Goal: Navigation & Orientation: Find specific page/section

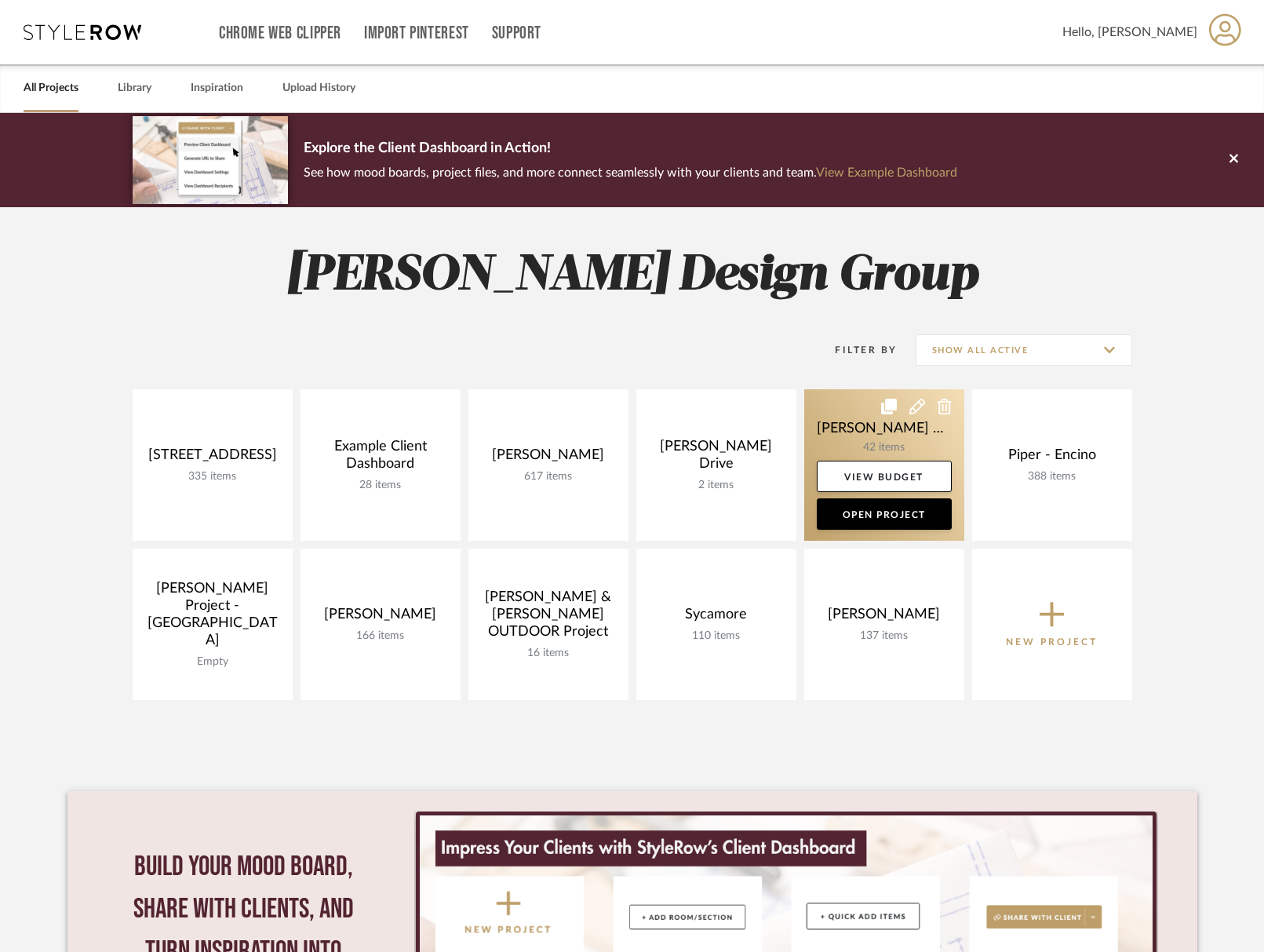
click at [847, 438] on link at bounding box center [884, 464] width 160 height 151
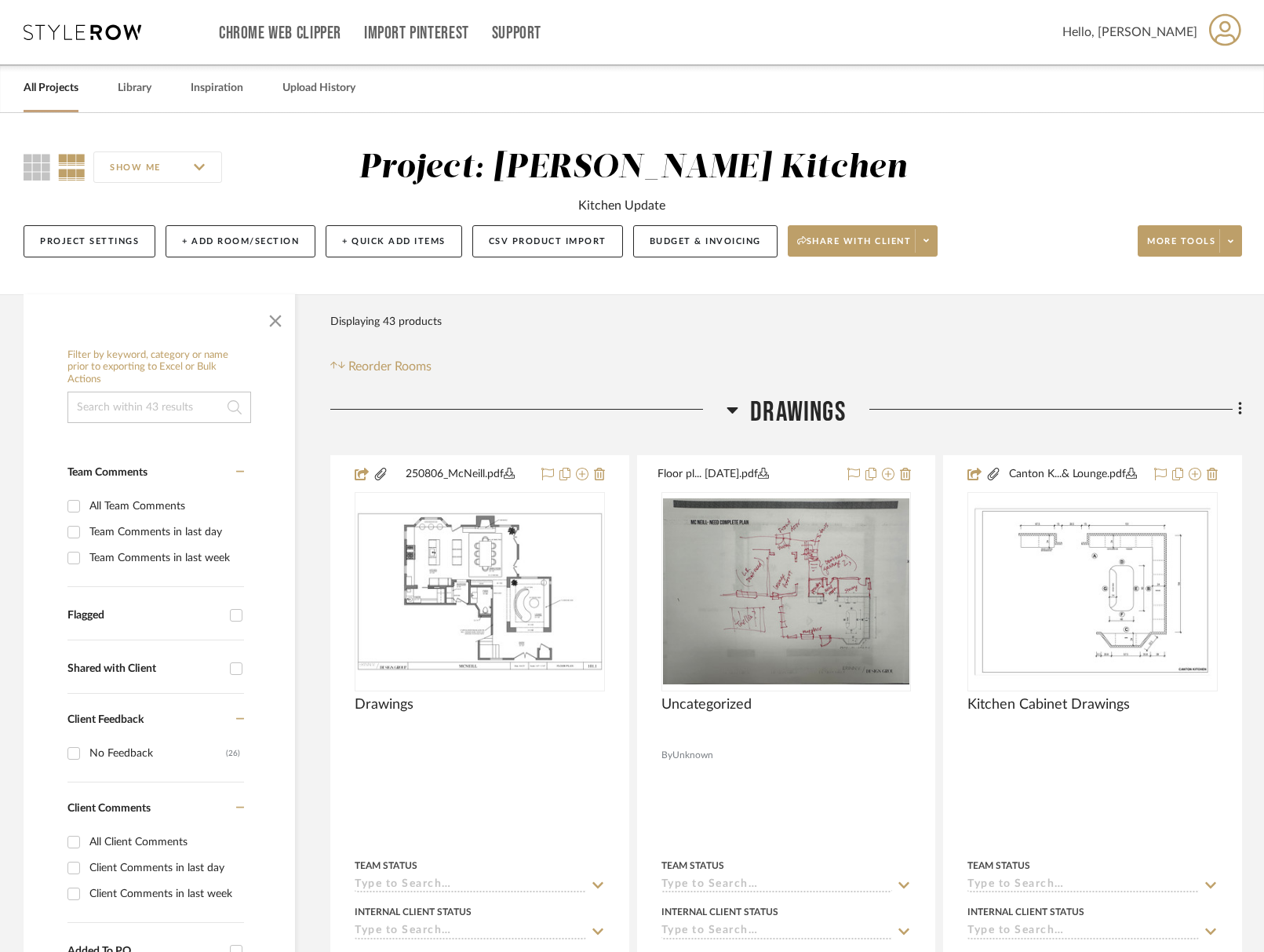
click at [804, 425] on span "Drawings" at bounding box center [798, 413] width 96 height 33
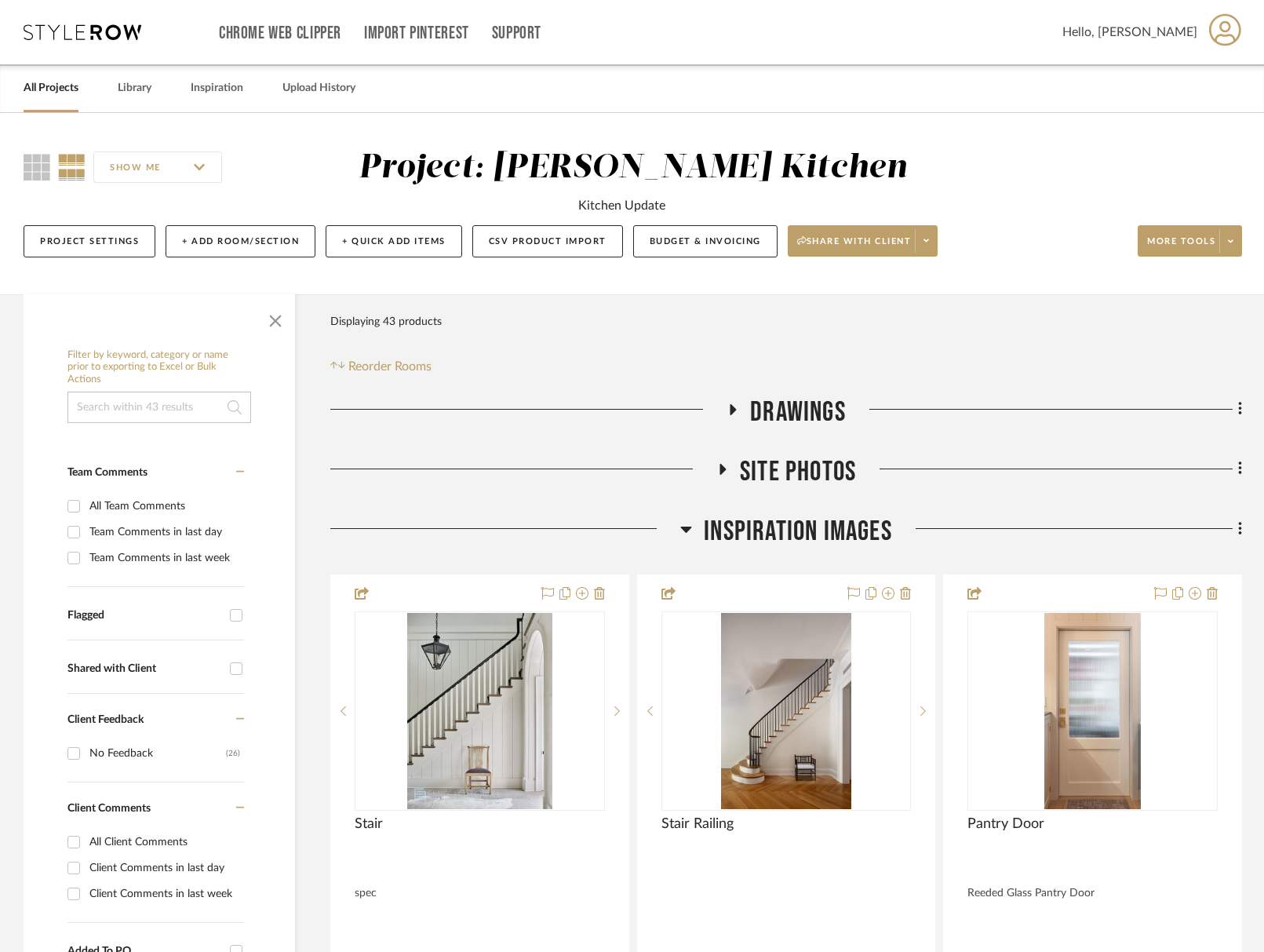
click at [834, 521] on span "Inspiration Images" at bounding box center [798, 532] width 189 height 33
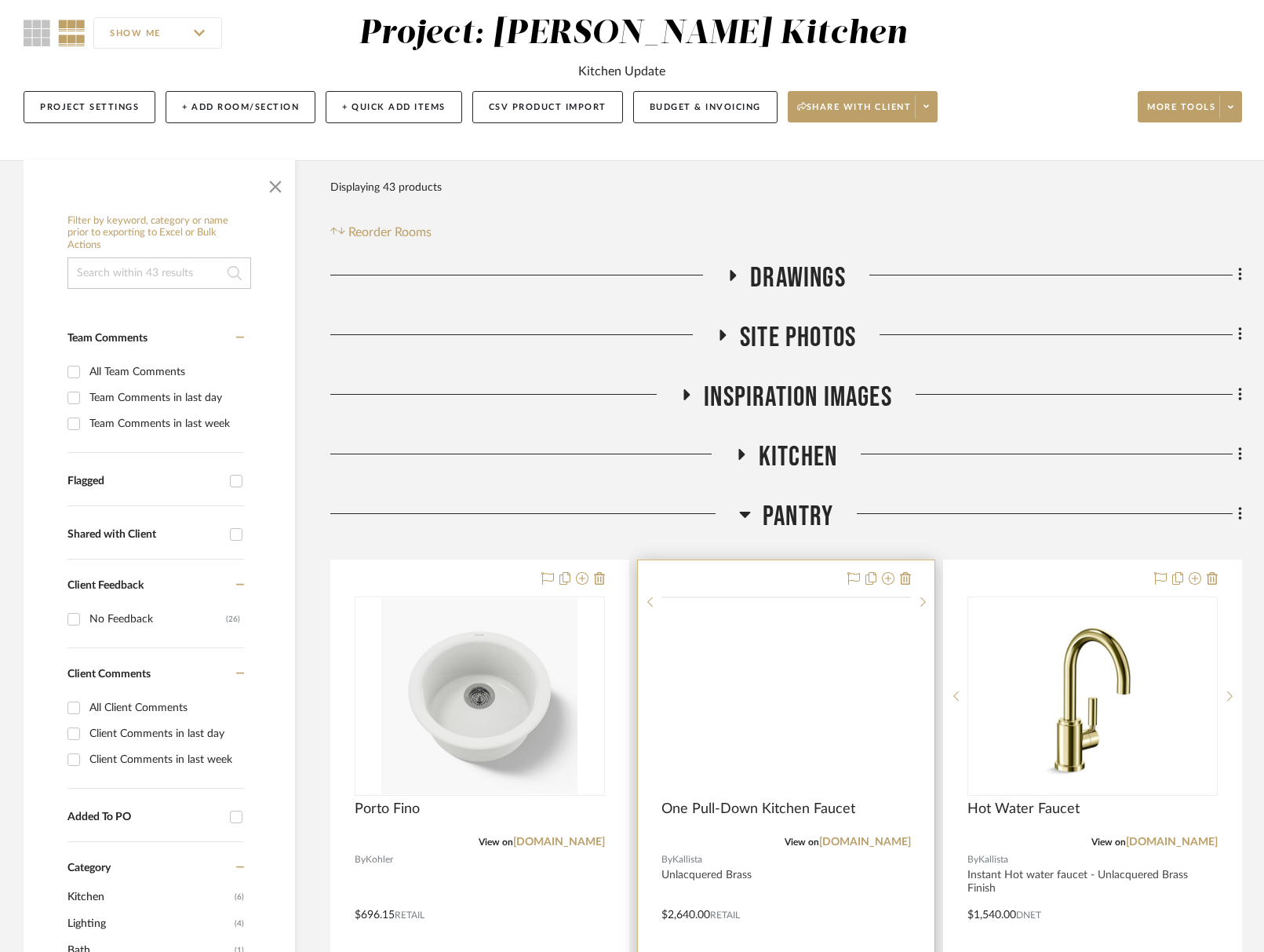
scroll to position [276, 0]
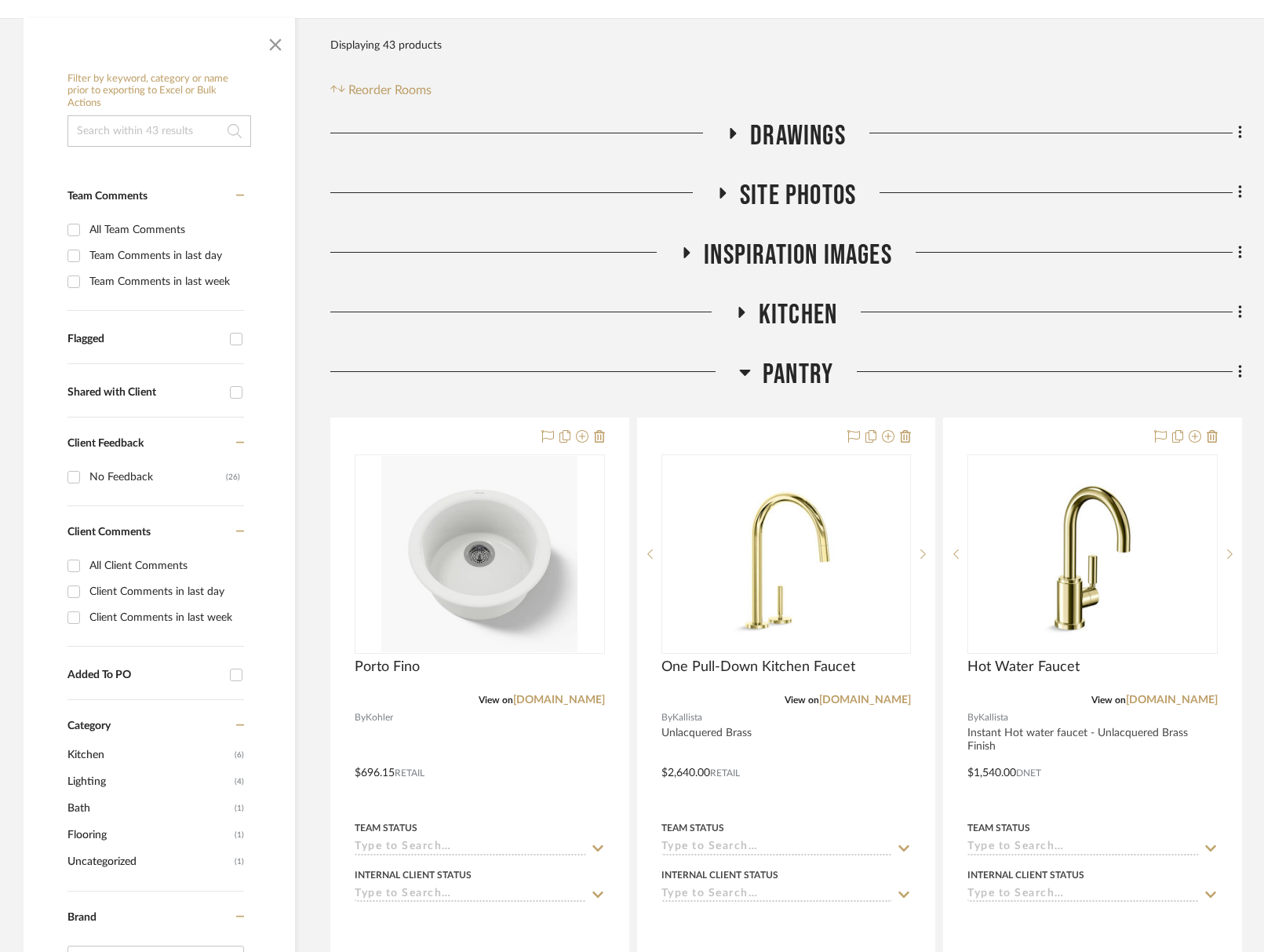
drag, startPoint x: 804, startPoint y: 324, endPoint x: 807, endPoint y: 291, distance: 33.1
click at [804, 324] on span "Kitchen" at bounding box center [798, 315] width 78 height 33
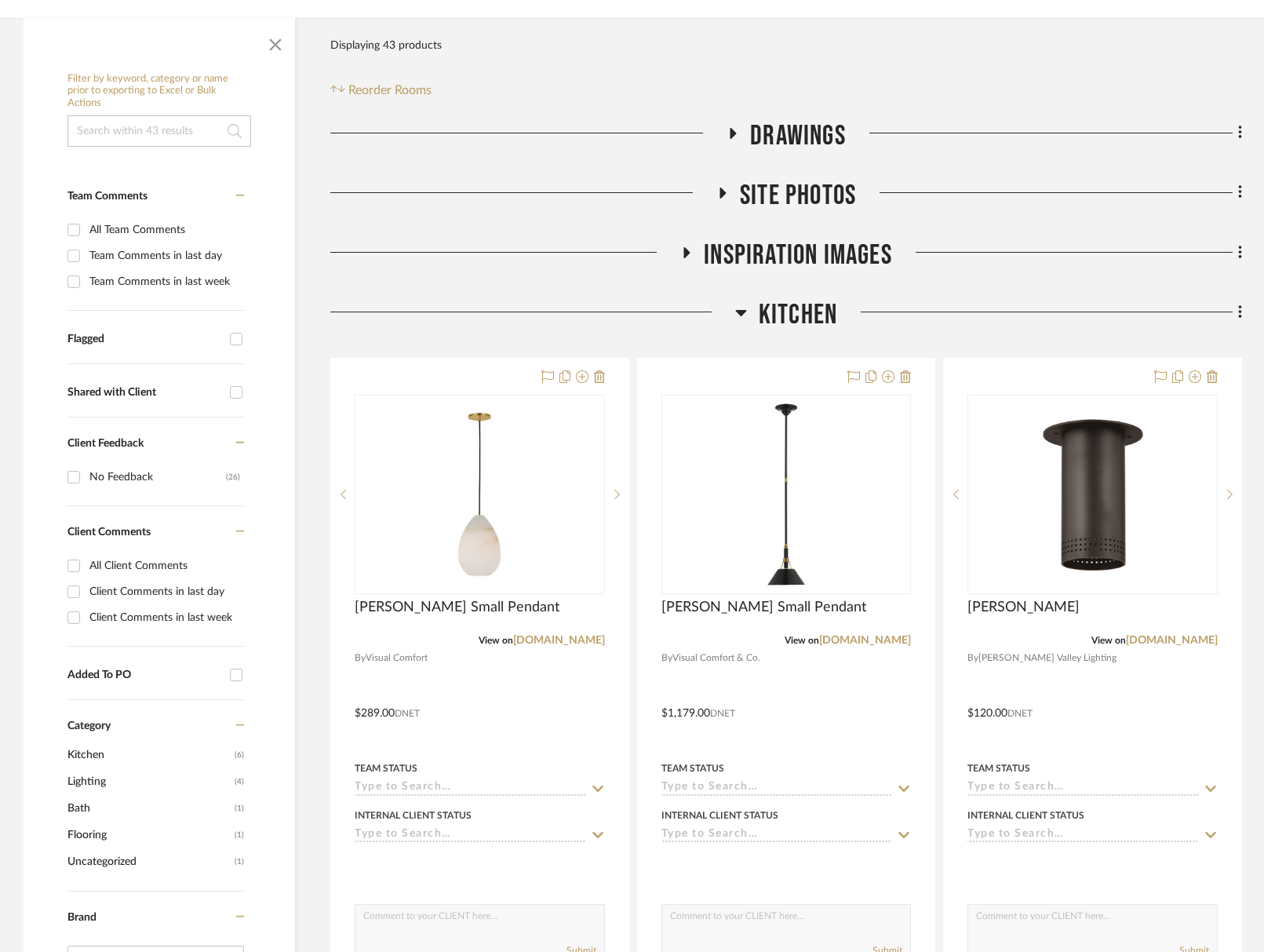
drag, startPoint x: 813, startPoint y: 305, endPoint x: 827, endPoint y: 286, distance: 23.6
click at [816, 301] on span "Kitchen" at bounding box center [798, 315] width 78 height 33
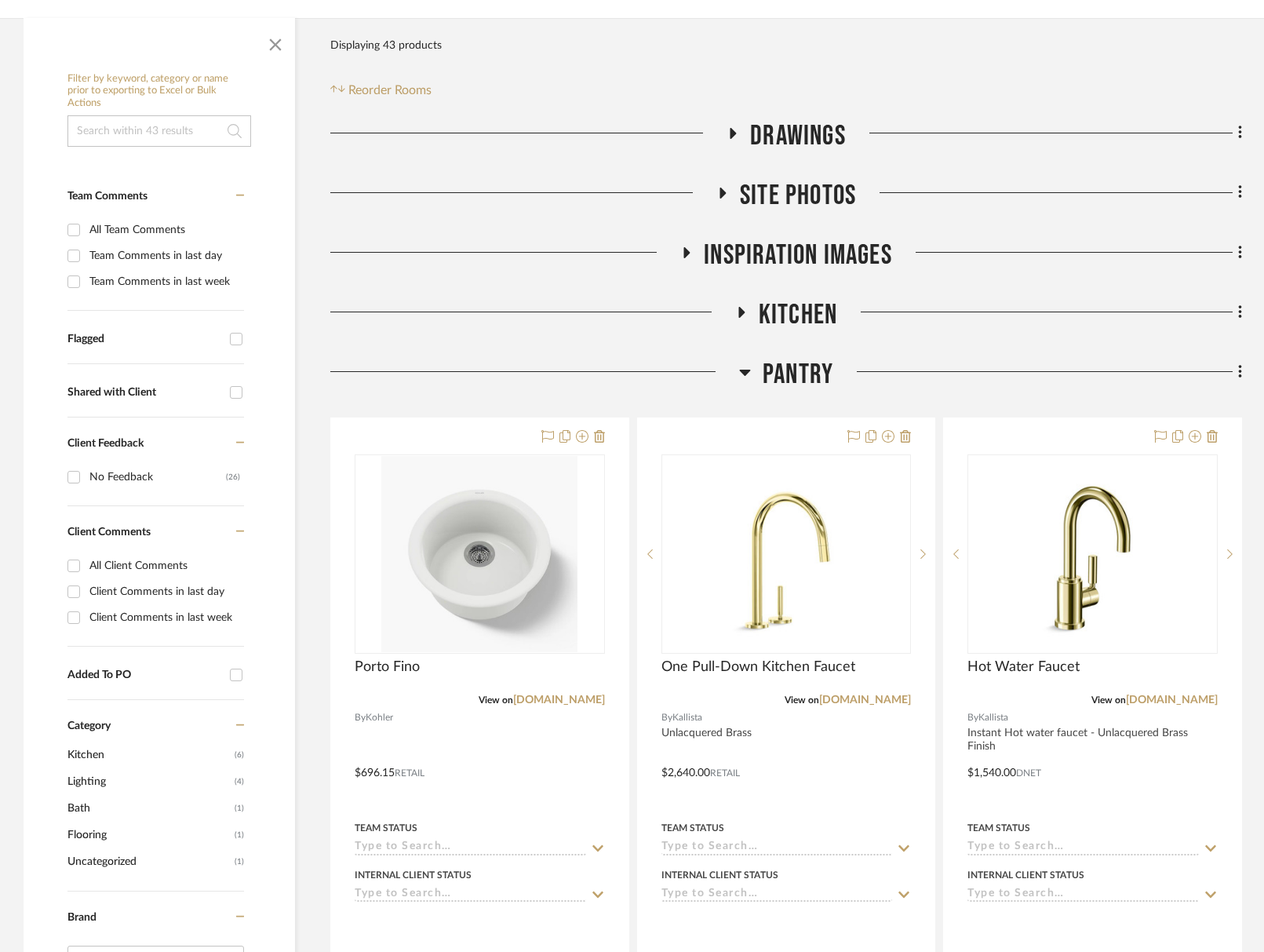
click at [833, 246] on span "Inspiration Images" at bounding box center [798, 256] width 189 height 33
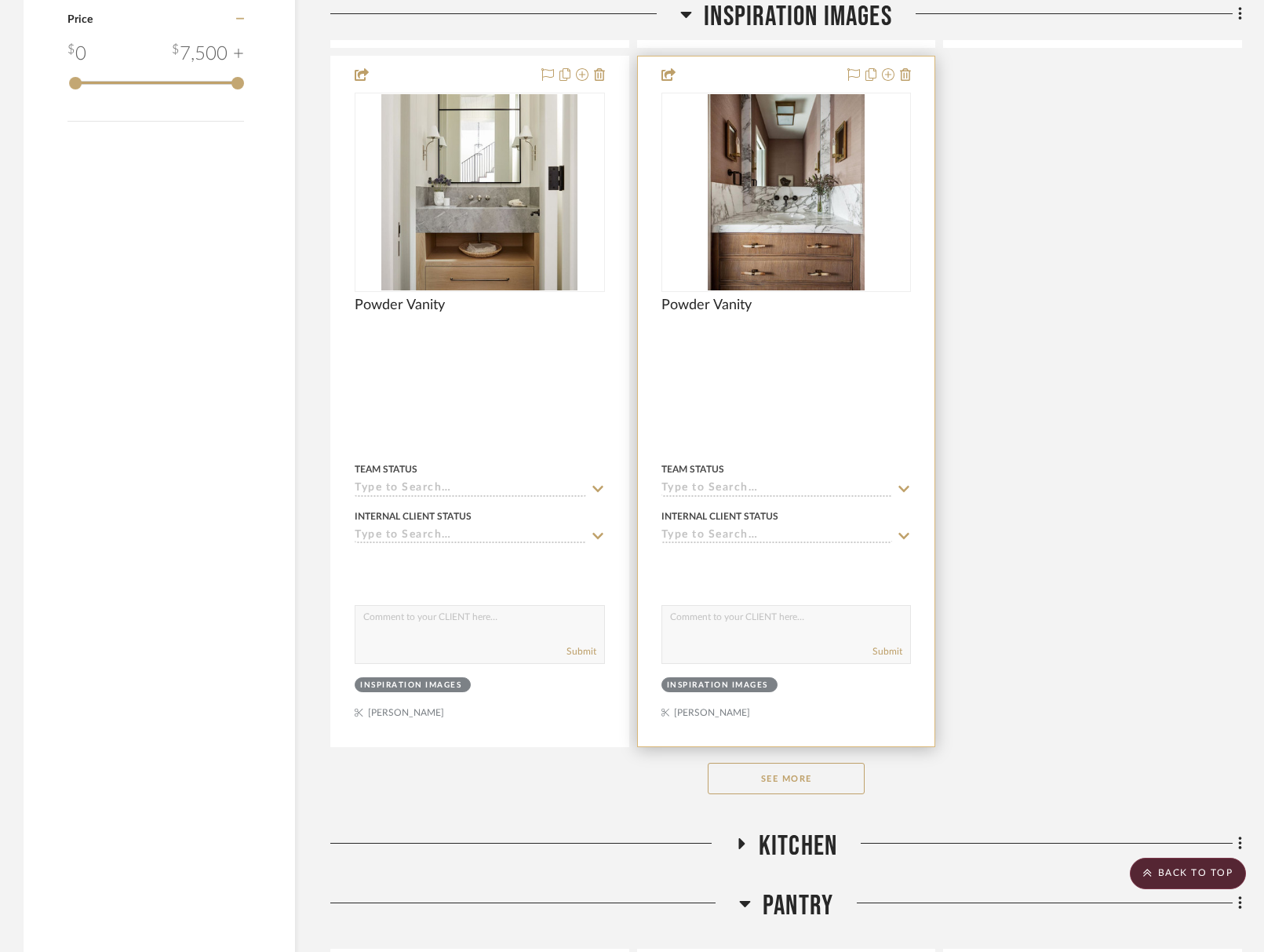
drag, startPoint x: 829, startPoint y: 783, endPoint x: 717, endPoint y: 679, distance: 152.8
click at [830, 782] on button "See More" at bounding box center [786, 779] width 157 height 32
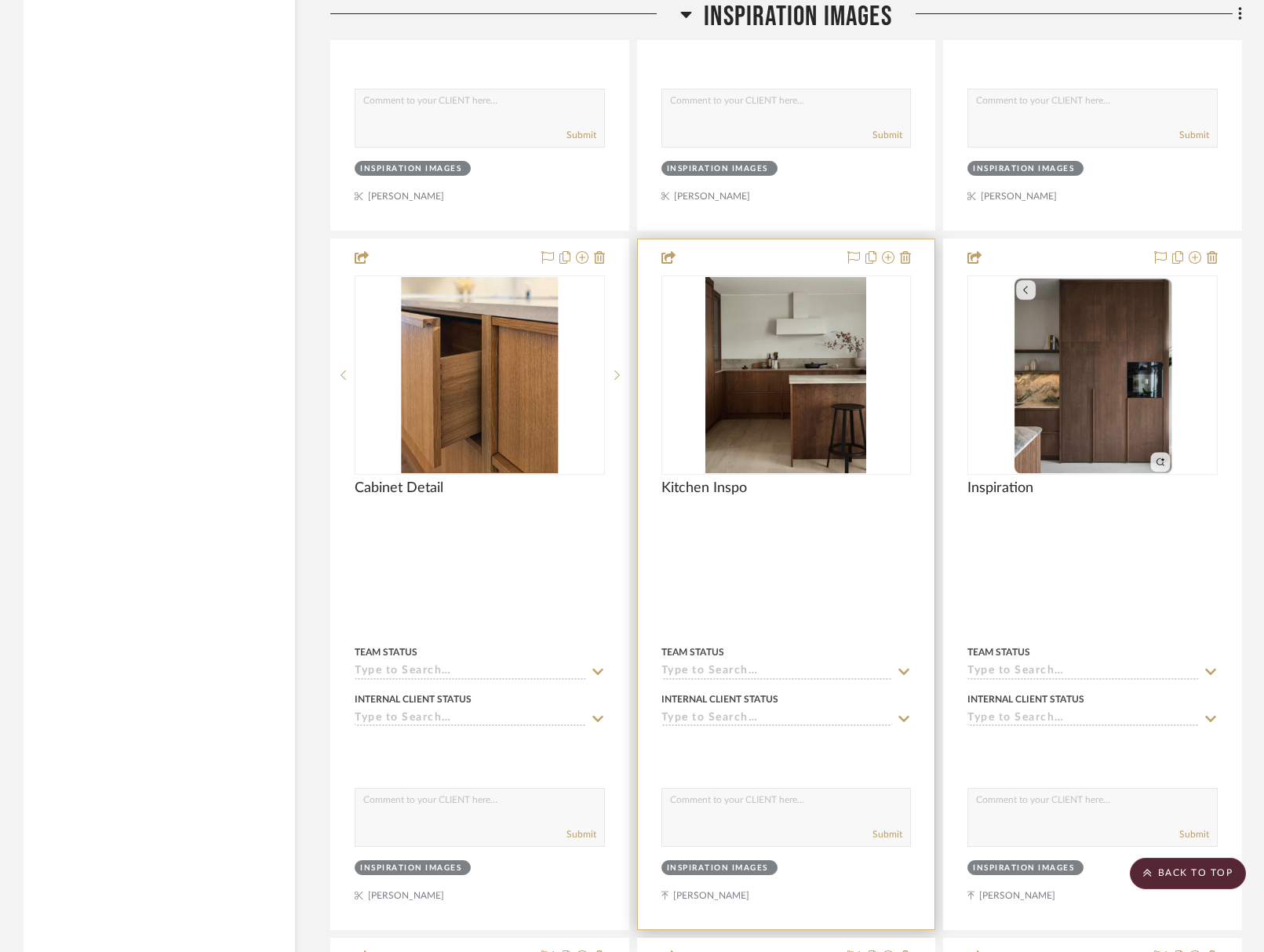
scroll to position [3138, 0]
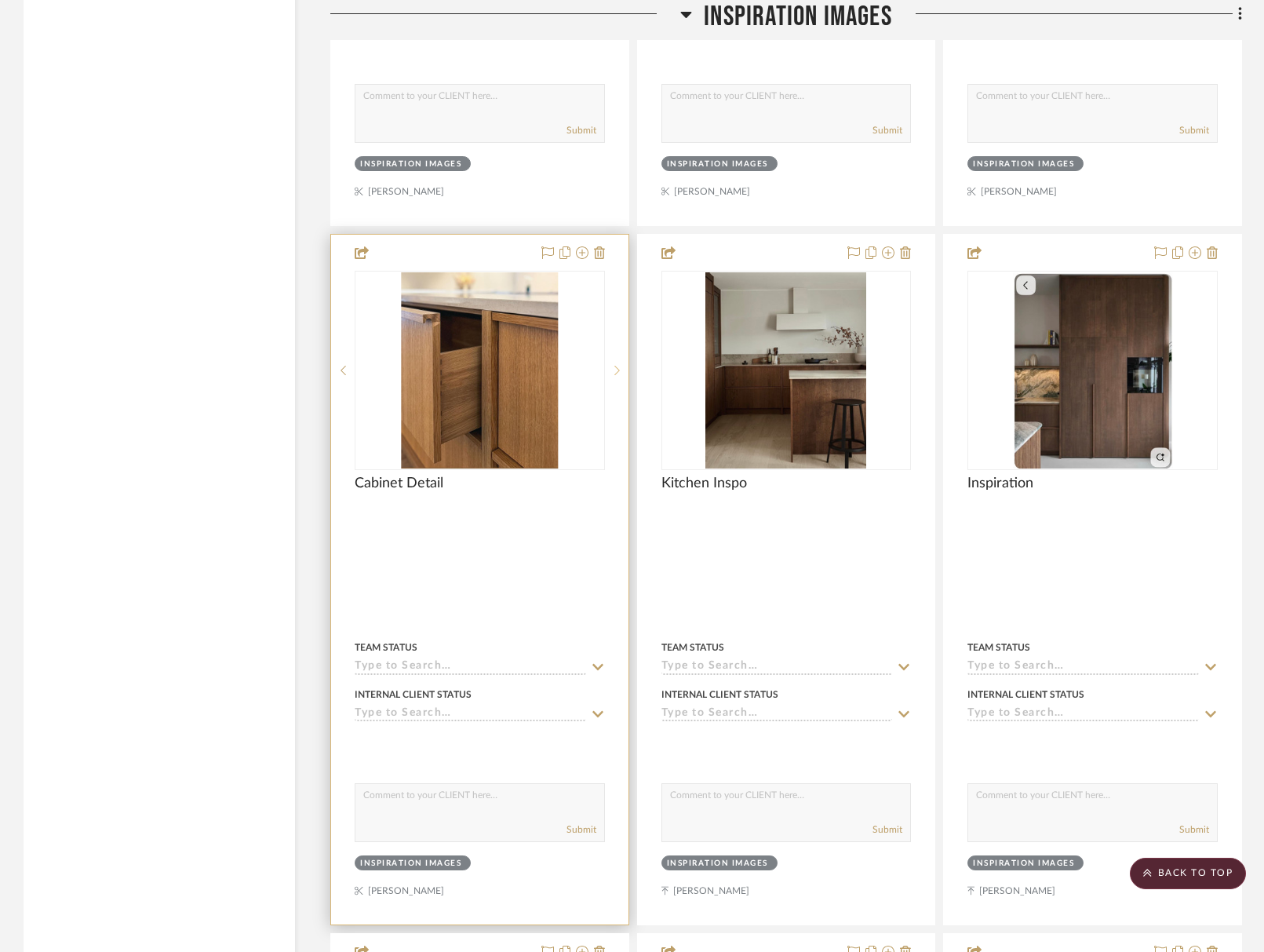
click at [622, 368] on sr-next-btn at bounding box center [617, 370] width 23 height 11
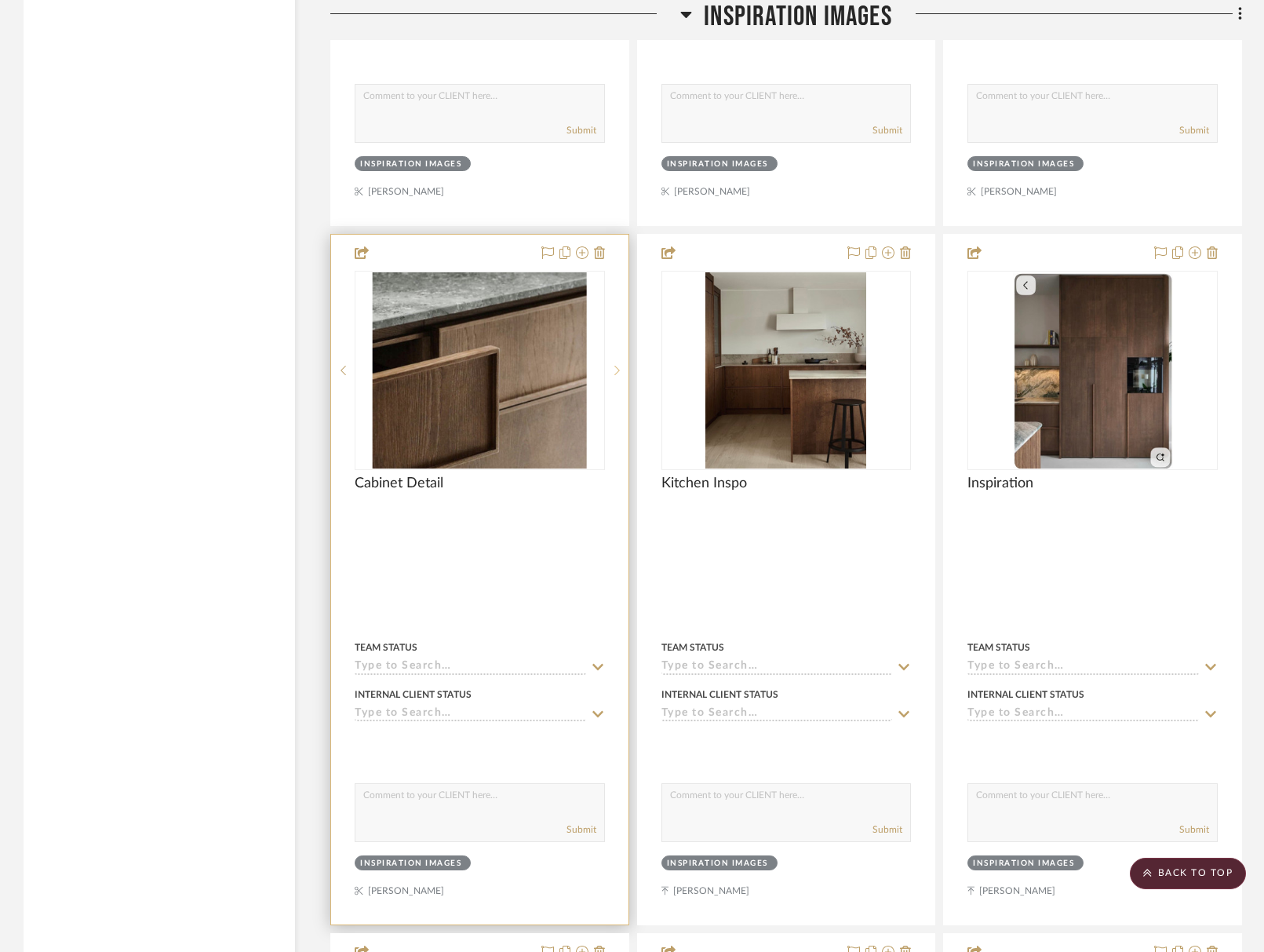
click at [622, 368] on sr-next-btn at bounding box center [617, 370] width 23 height 11
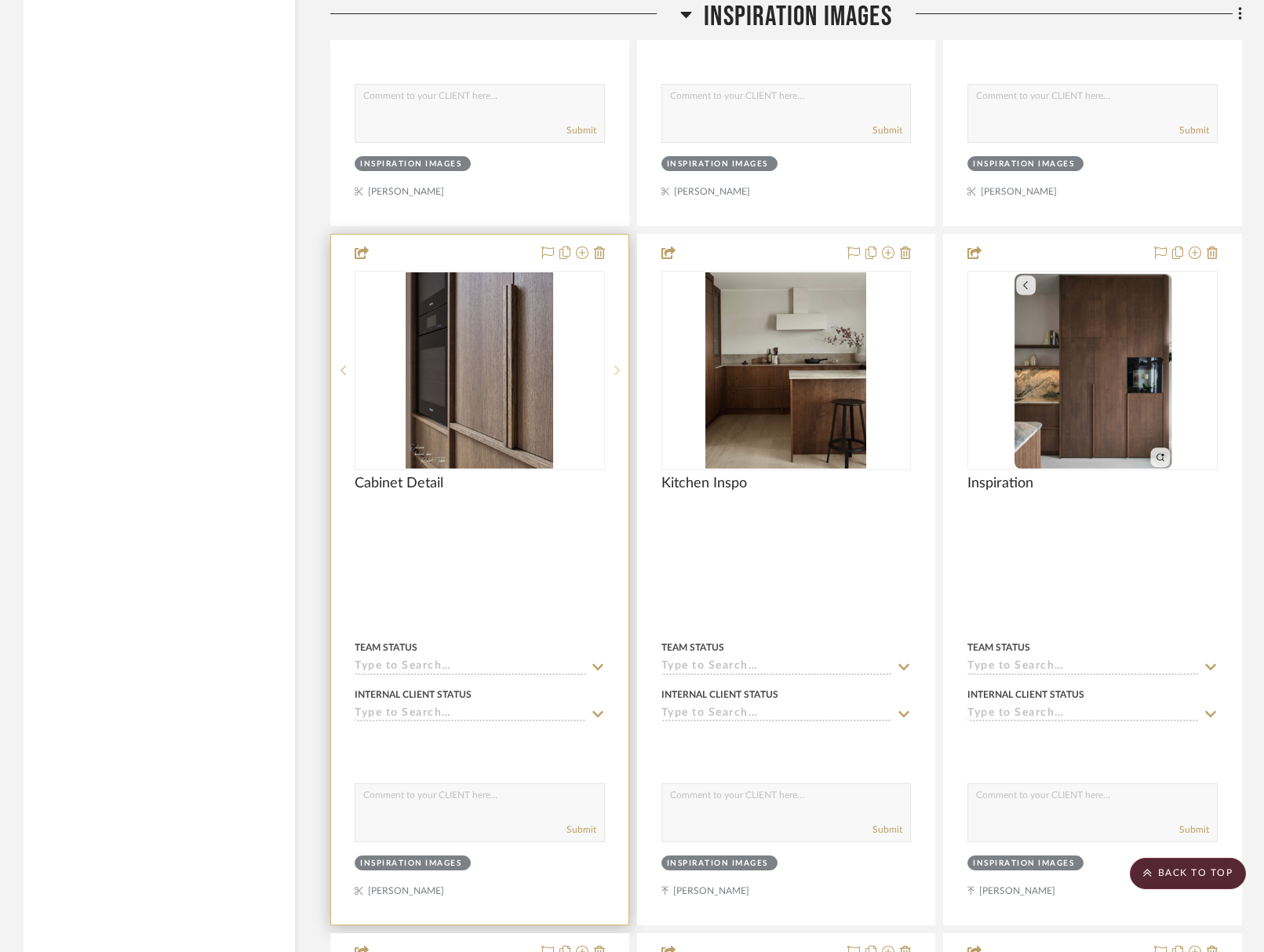
click at [622, 368] on sr-next-btn at bounding box center [617, 370] width 23 height 11
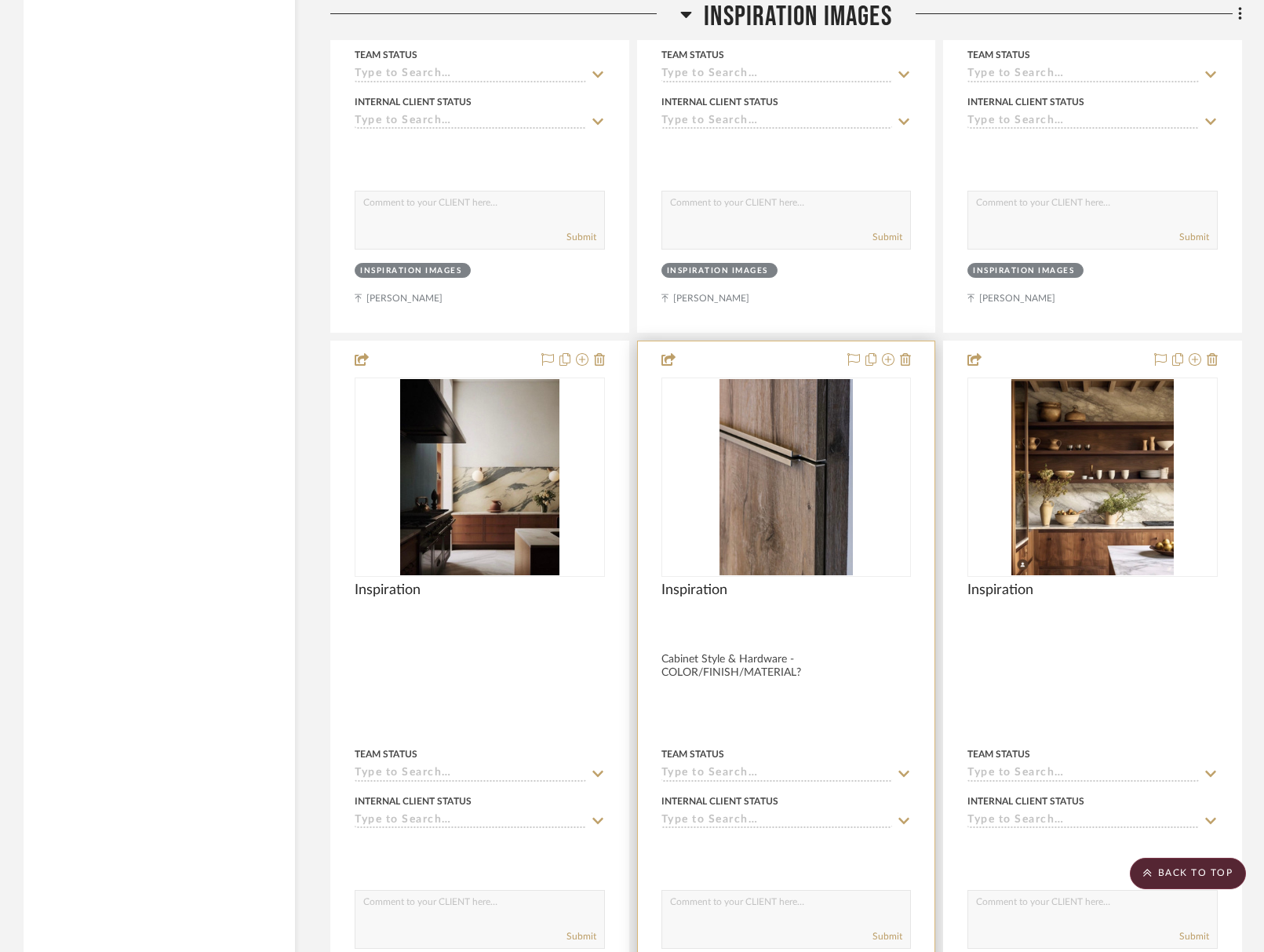
scroll to position [4496, 0]
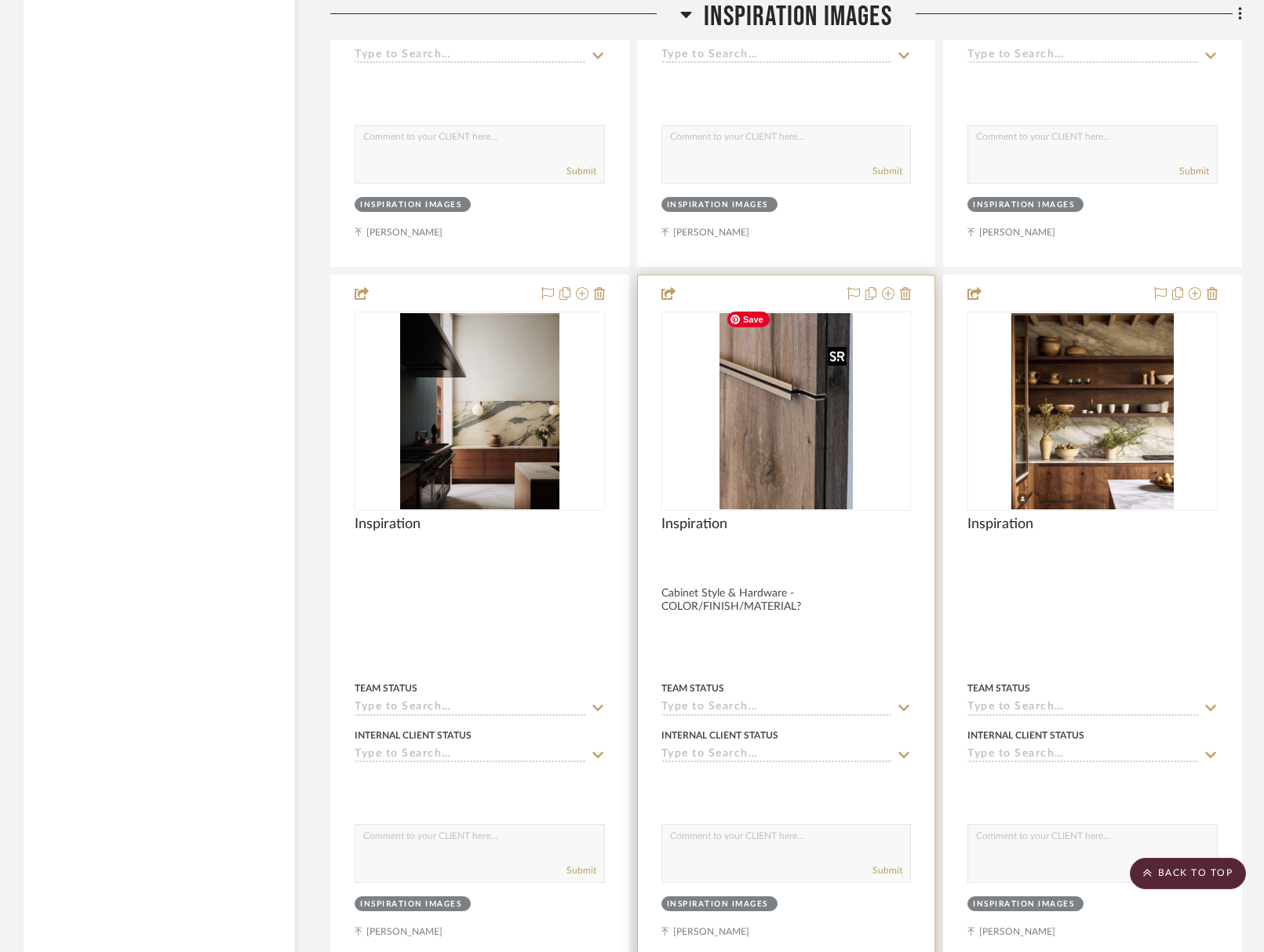
click at [0, 0] on img at bounding box center [0, 0] width 0 height 0
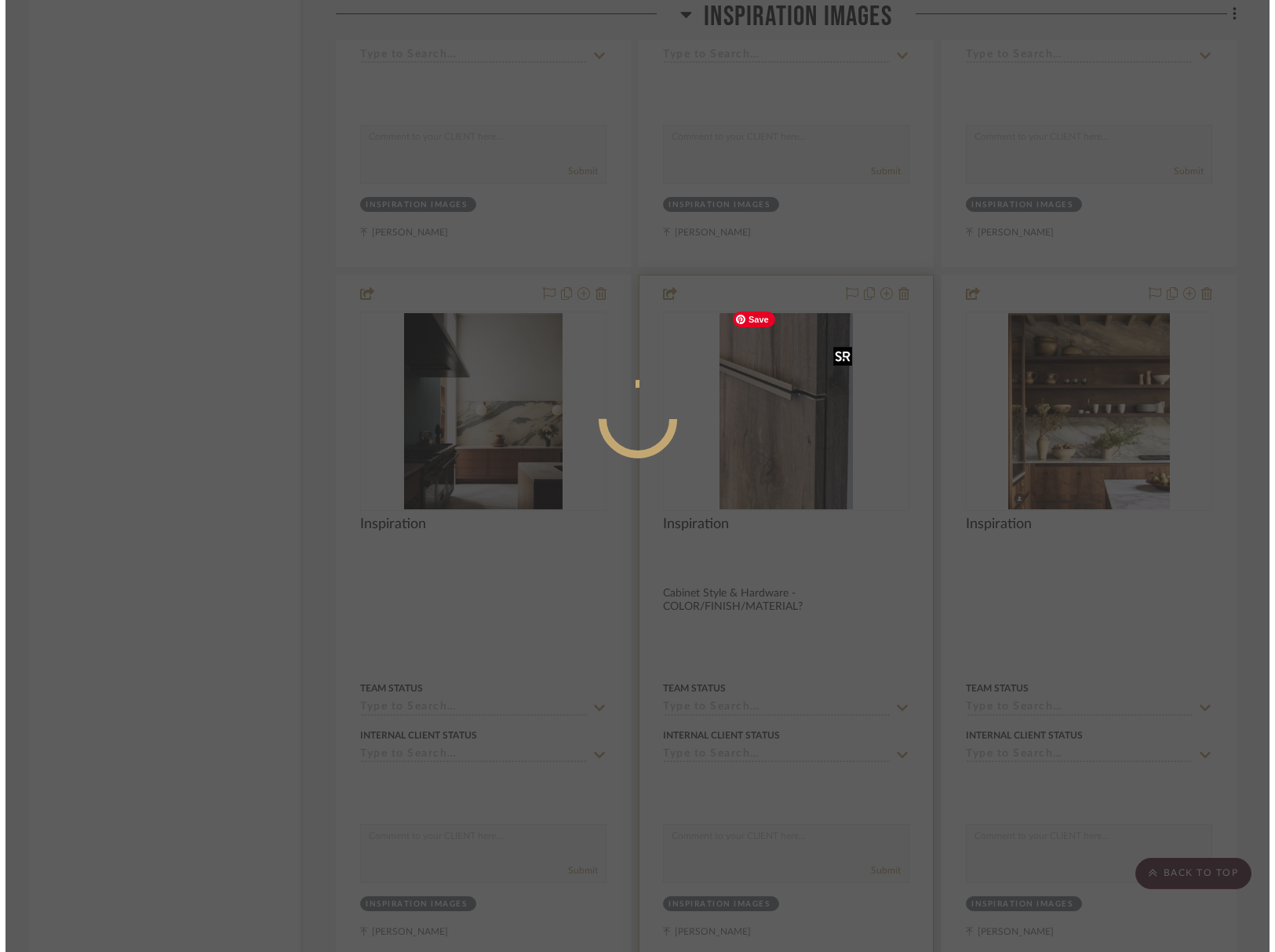
scroll to position [0, 0]
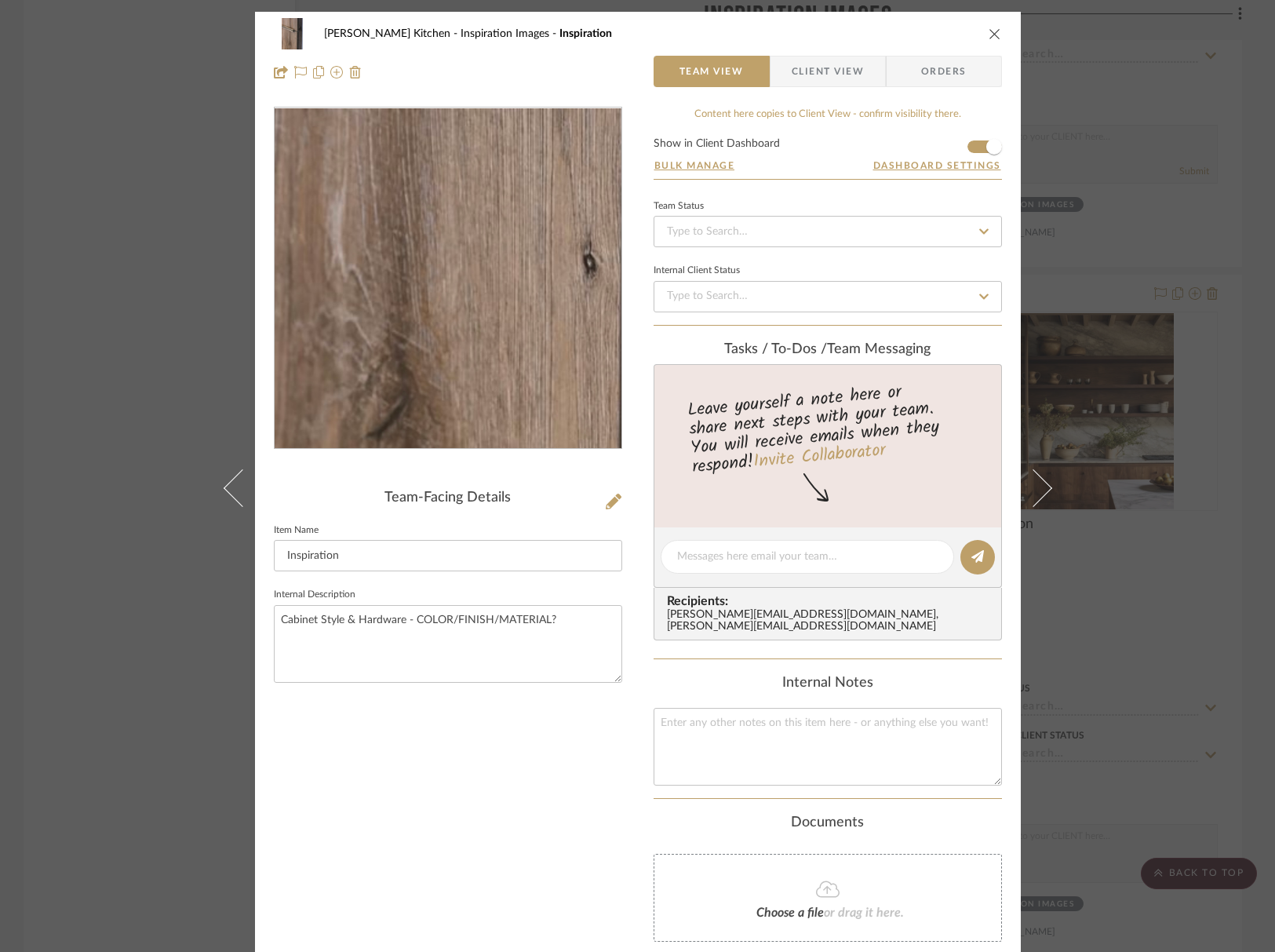
click at [434, 335] on img "0" at bounding box center [448, 279] width 230 height 341
